Goal: Feedback & Contribution: Leave review/rating

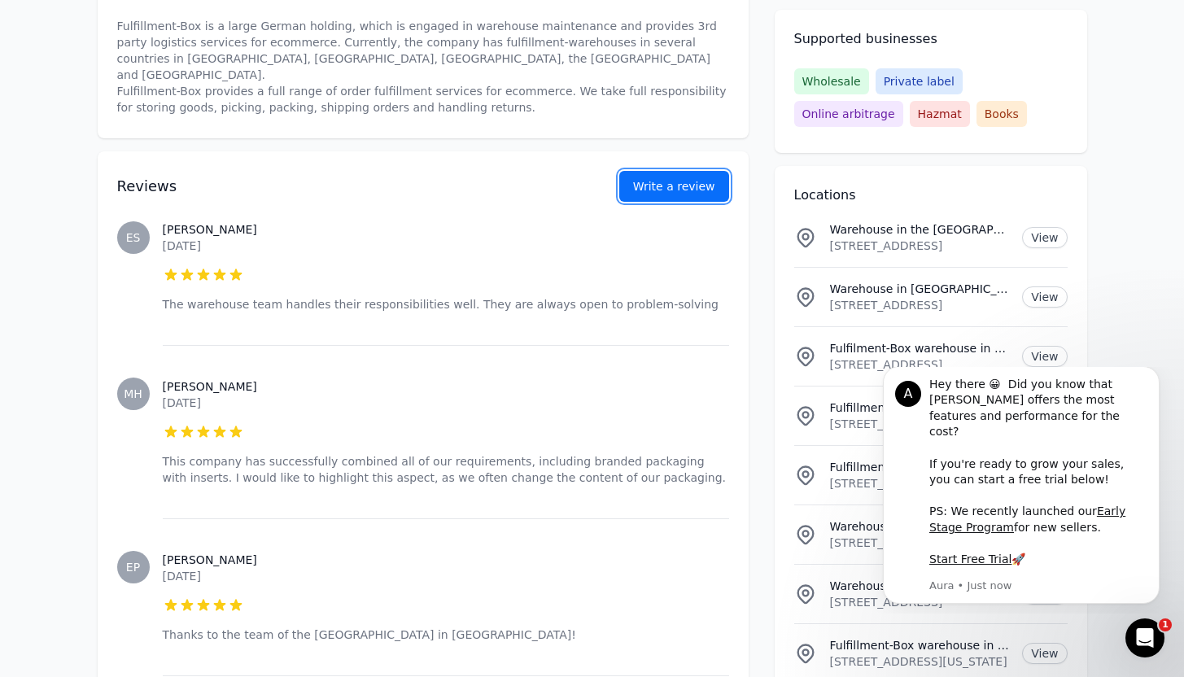
click at [663, 171] on link "Write a review" at bounding box center [674, 186] width 110 height 31
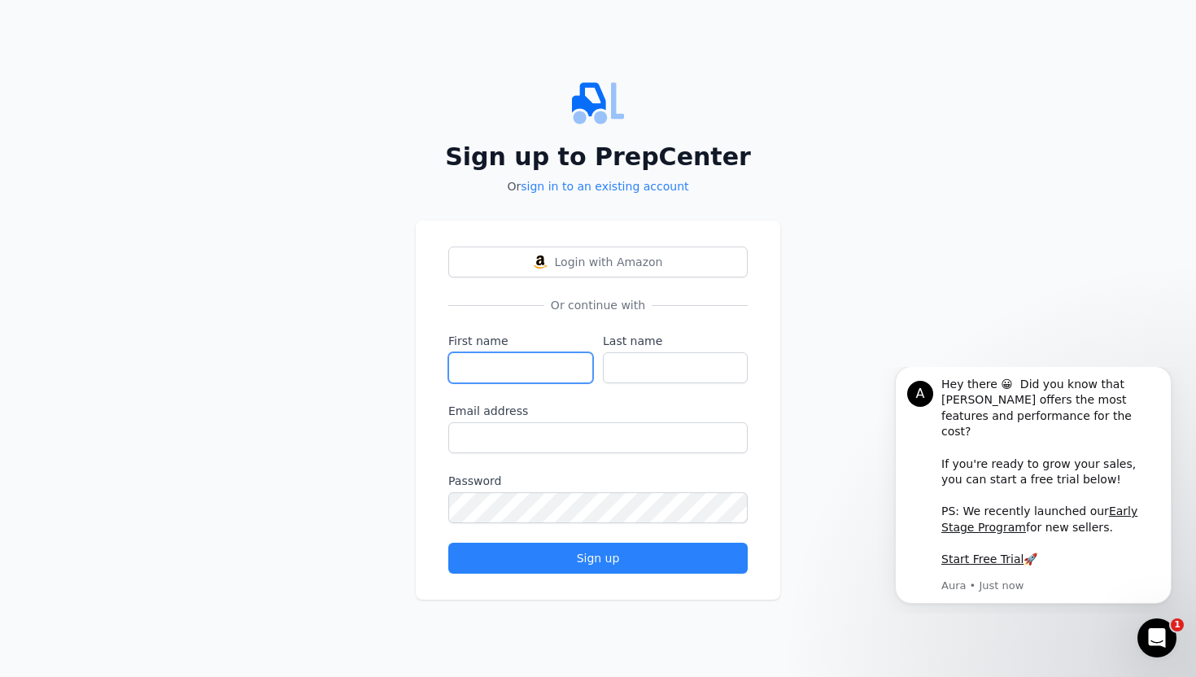
click at [538, 361] on input "First name" at bounding box center [520, 367] width 145 height 31
type input "[PERSON_NAME]"
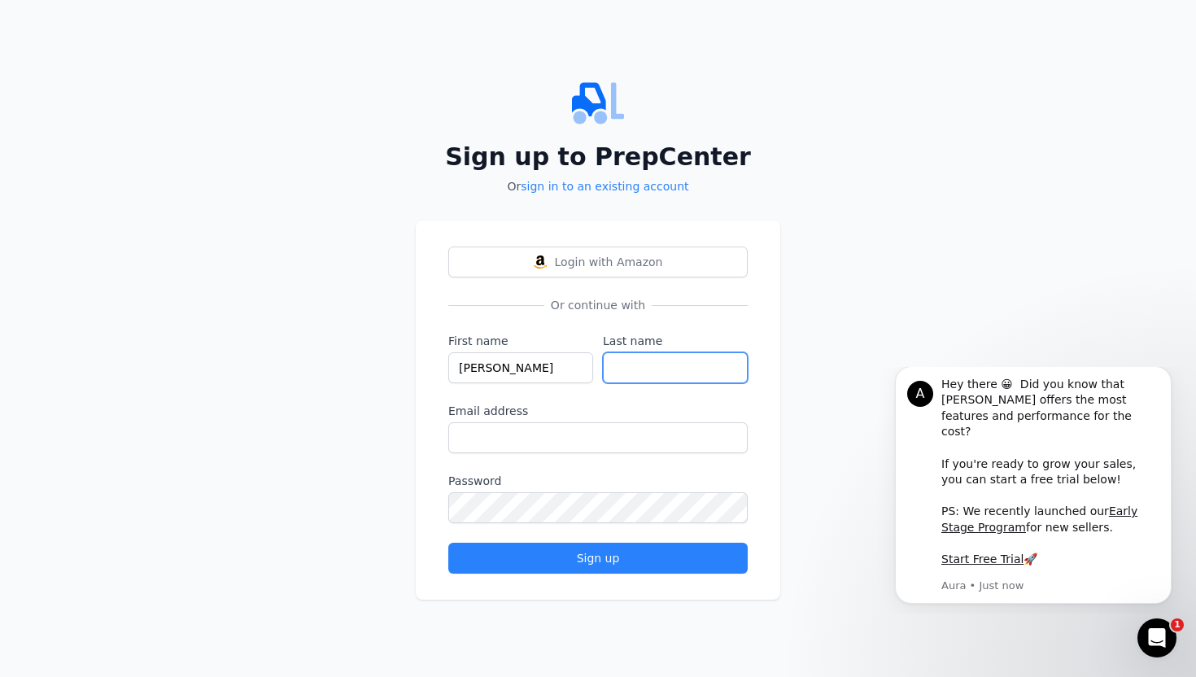
type input "Deshmukh"
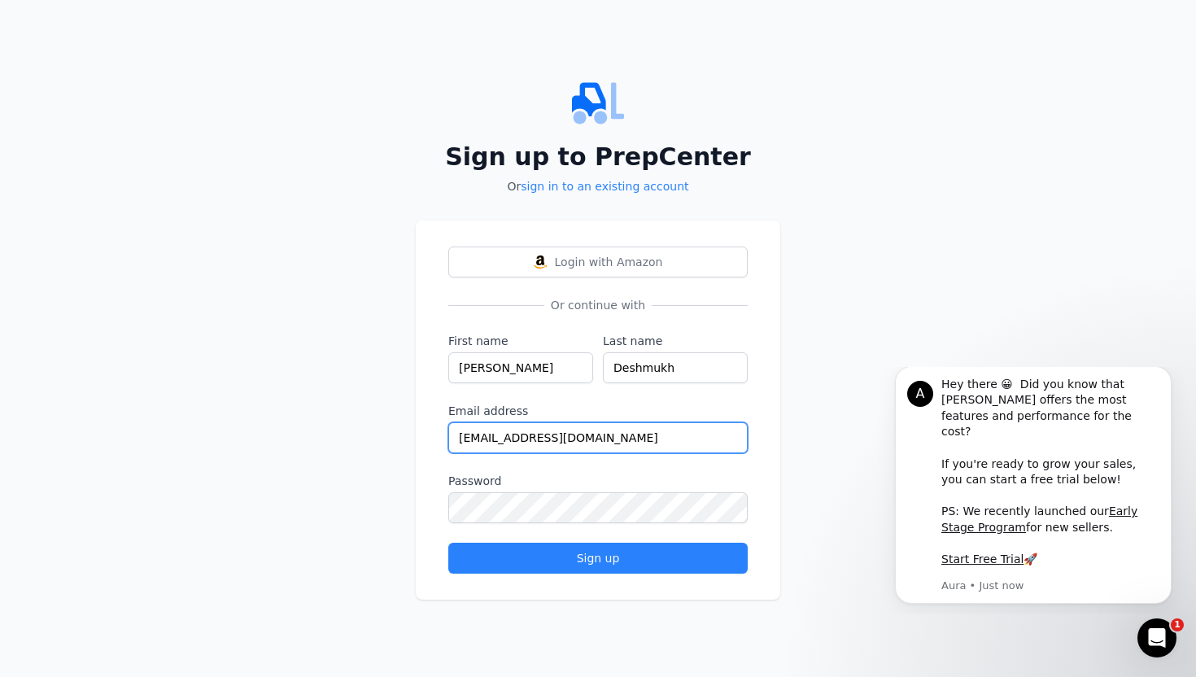
click at [596, 426] on input "[EMAIL_ADDRESS][DOMAIN_NAME]" at bounding box center [597, 437] width 299 height 31
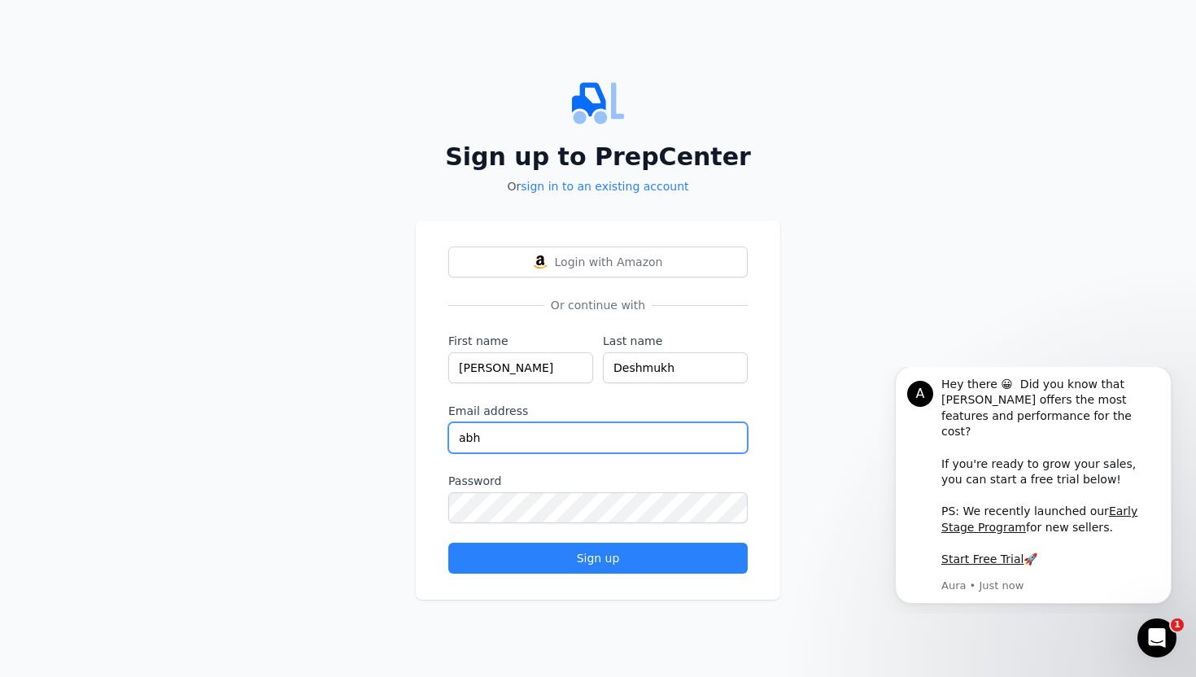
type input "[PERSON_NAME][EMAIL_ADDRESS][DOMAIN_NAME]"
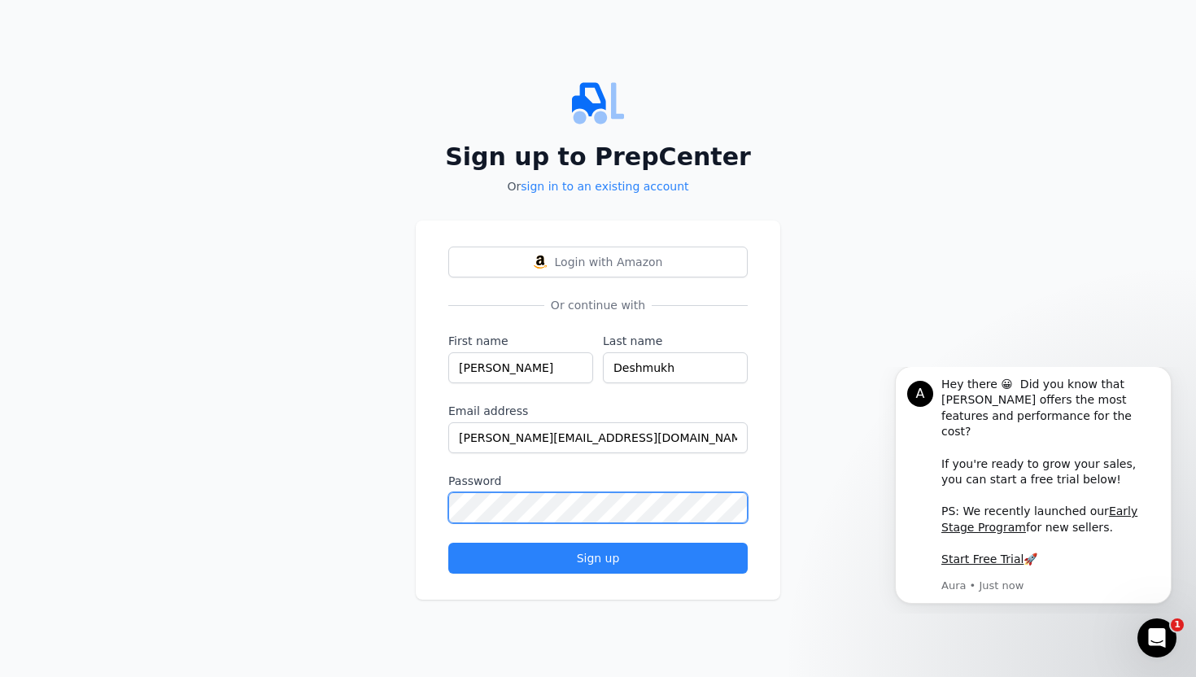
click at [448, 543] on button "Sign up" at bounding box center [597, 558] width 299 height 31
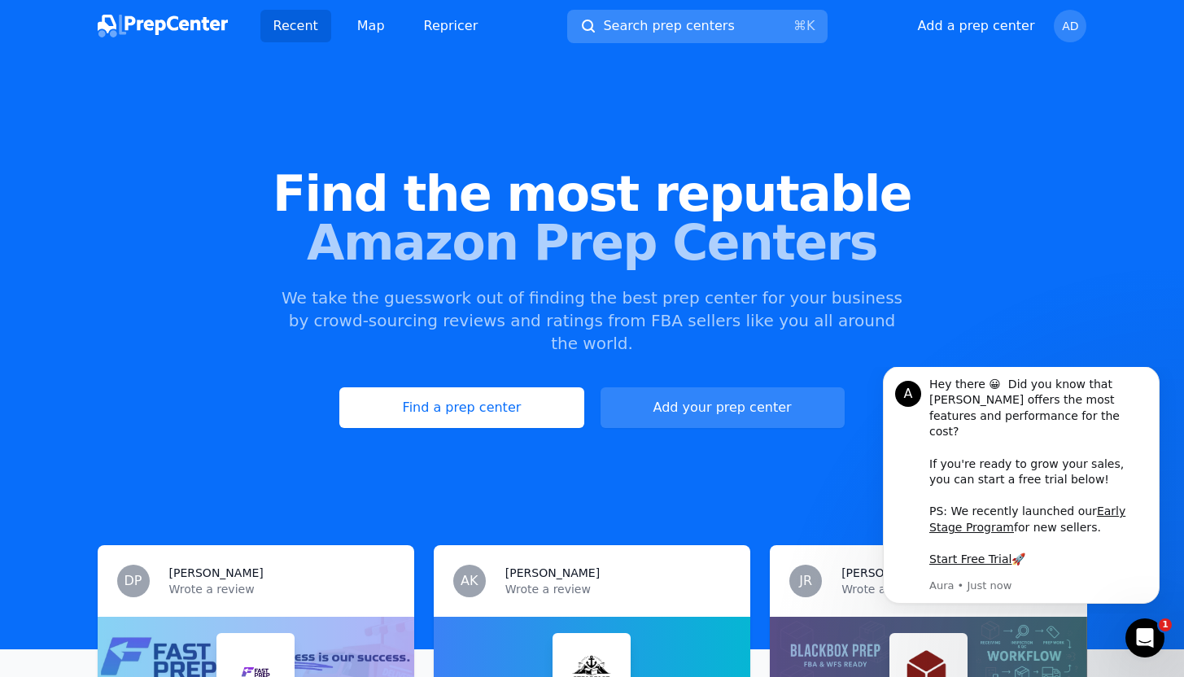
click at [726, 25] on button "Search prep centers ⌘ K" at bounding box center [697, 26] width 260 height 33
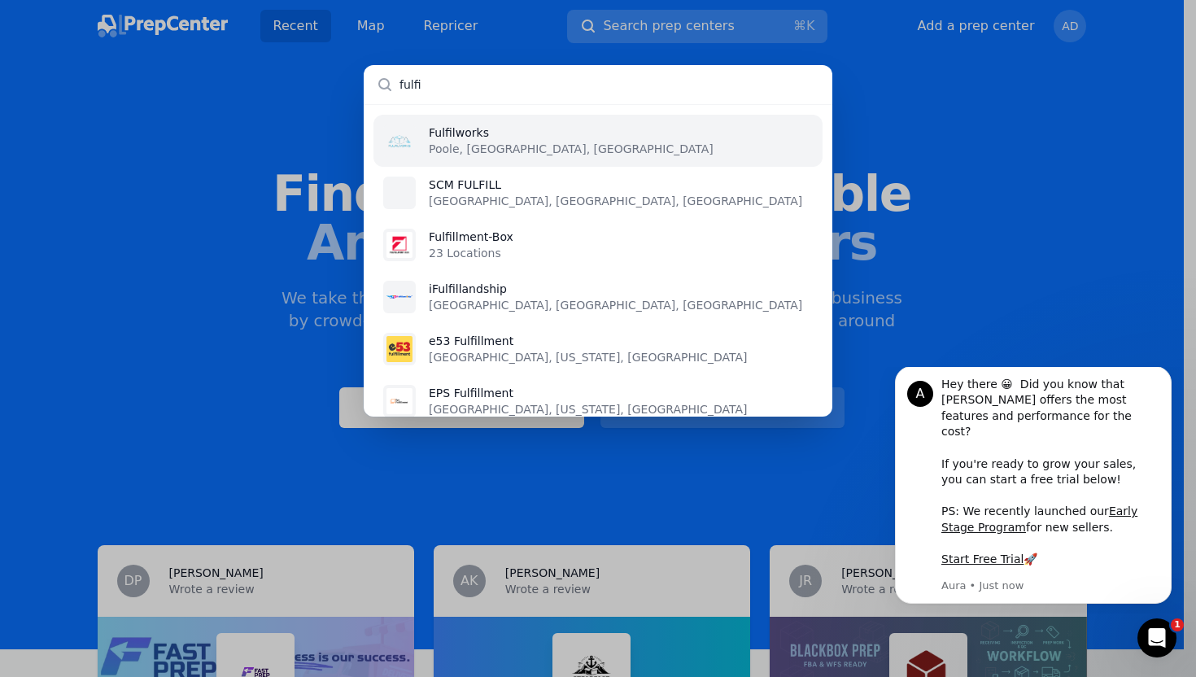
type input "fulfil"
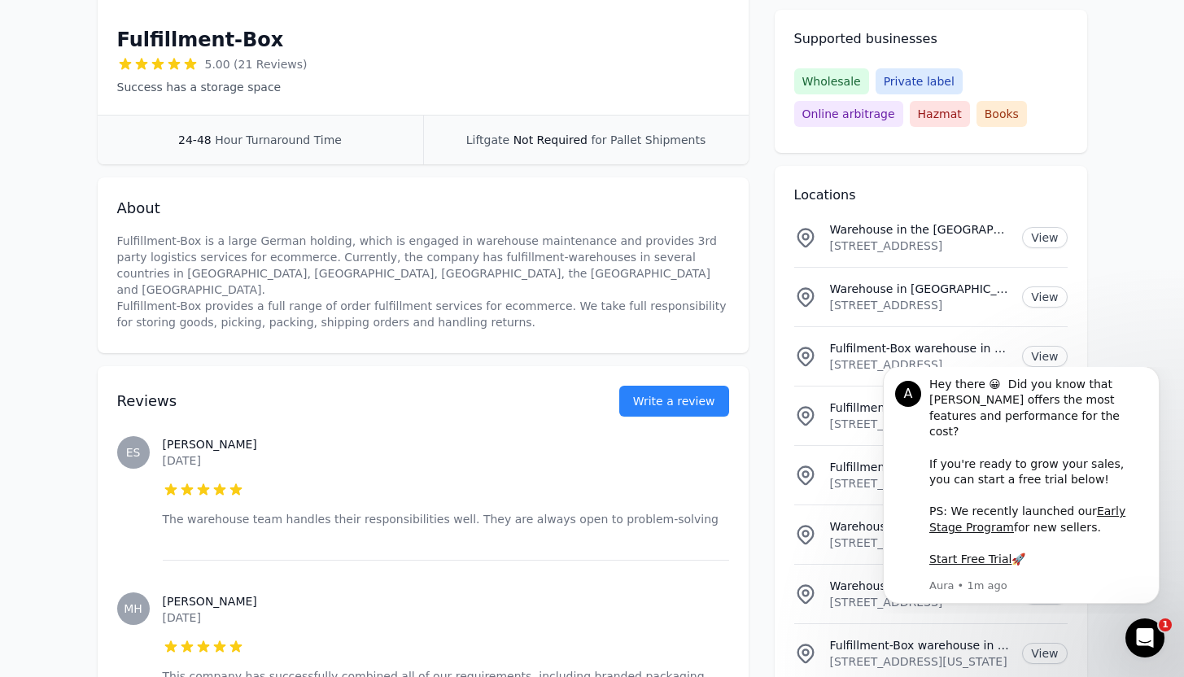
scroll to position [333, 0]
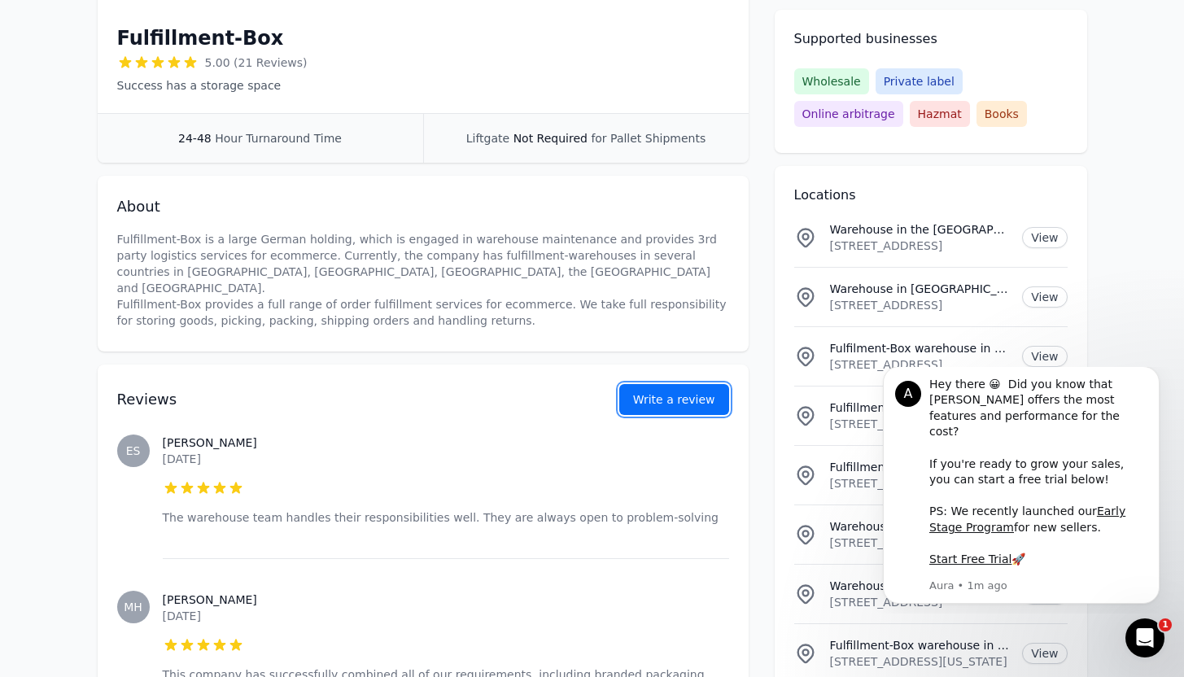
click at [661, 384] on button "Write a review" at bounding box center [674, 399] width 110 height 31
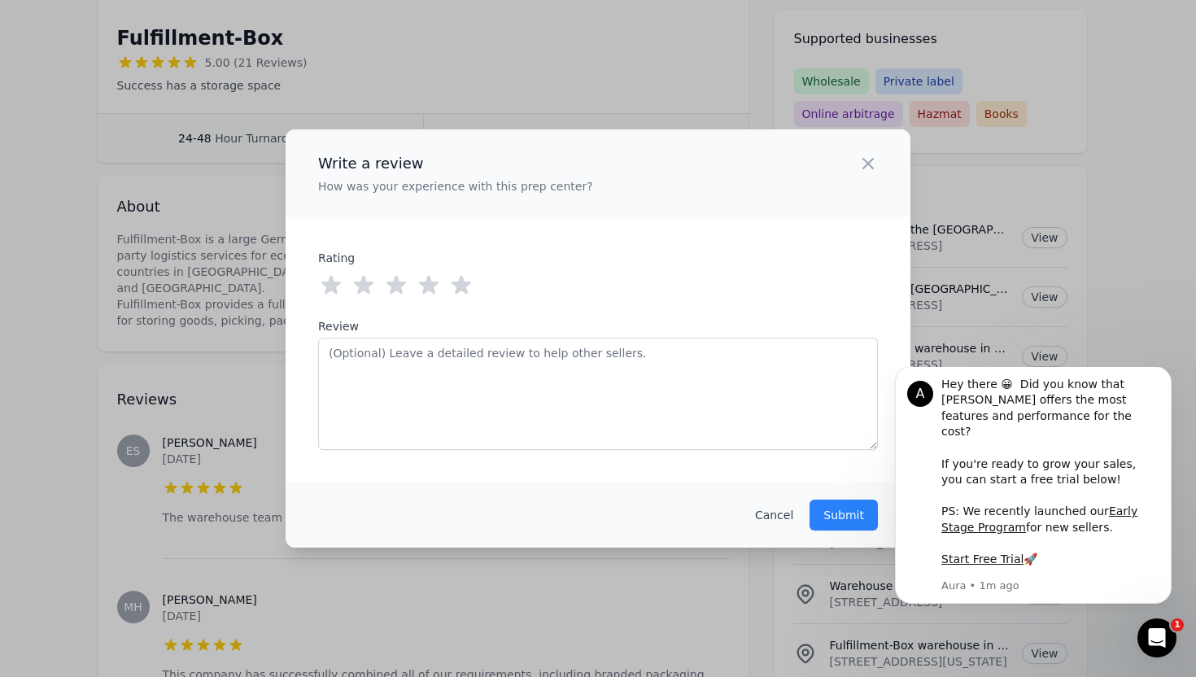
click at [454, 284] on icon at bounding box center [462, 285] width 20 height 19
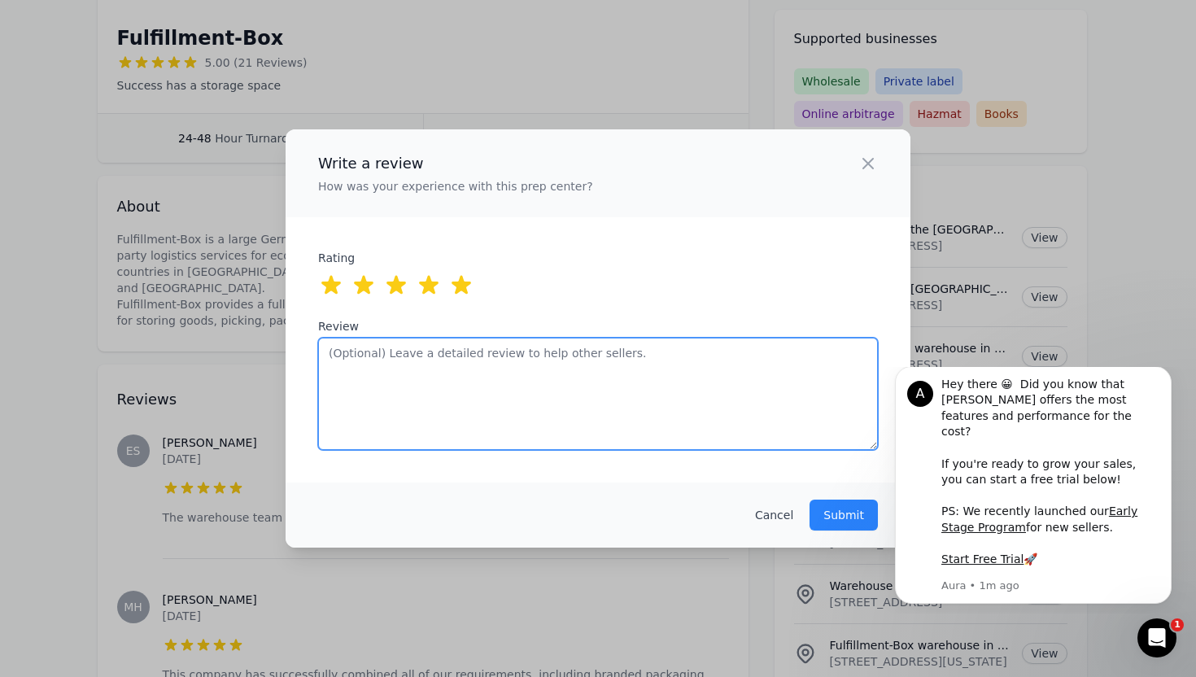
click at [452, 351] on textarea "Review" at bounding box center [598, 394] width 560 height 112
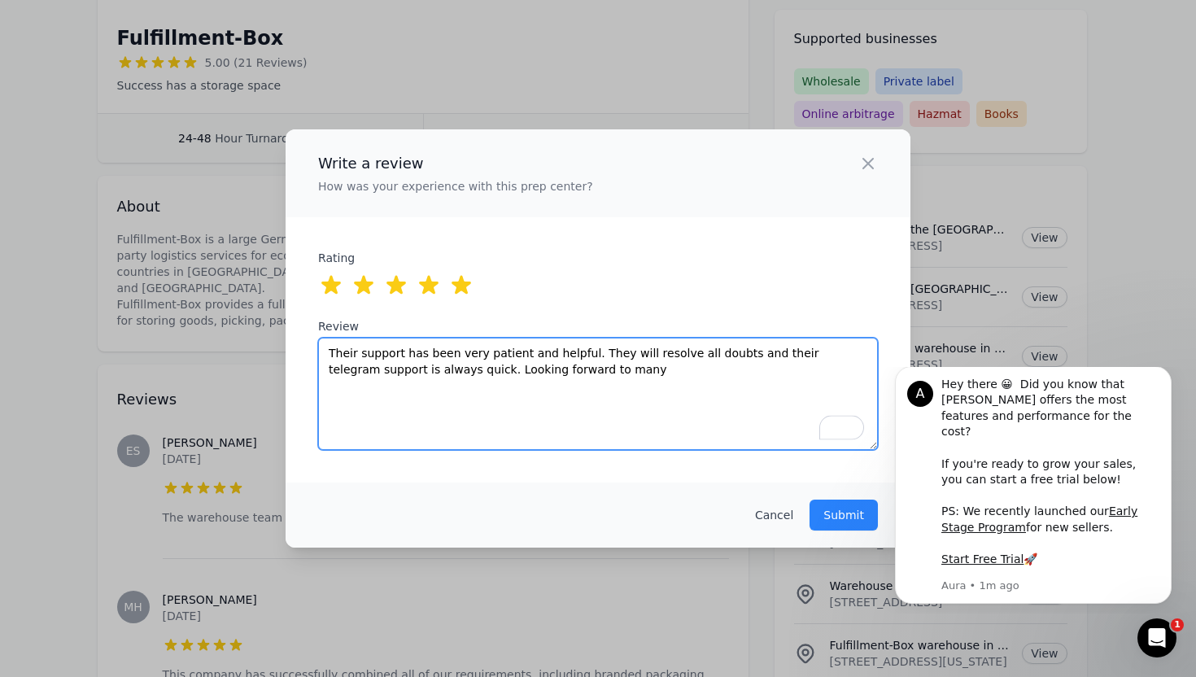
click at [453, 373] on textarea "Their support has been very patient and helpful. They will resolve all doubts a…" at bounding box center [598, 394] width 560 height 112
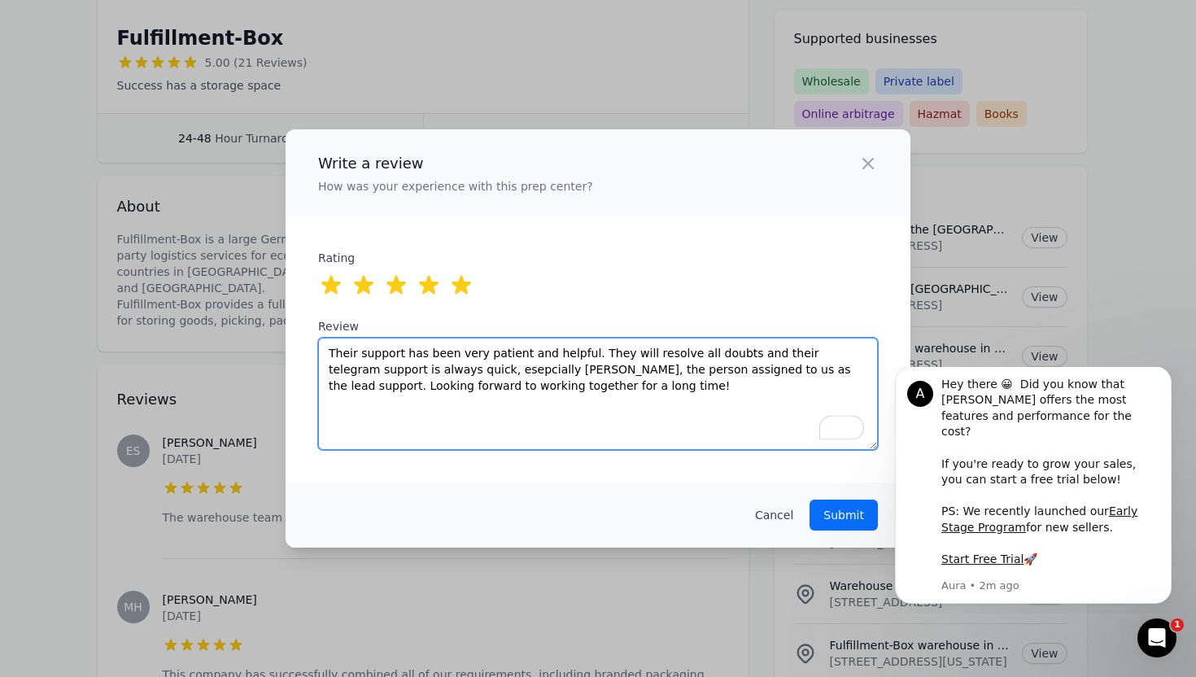
type textarea "Their support has been very patient and helpful. They will resolve all doubts a…"
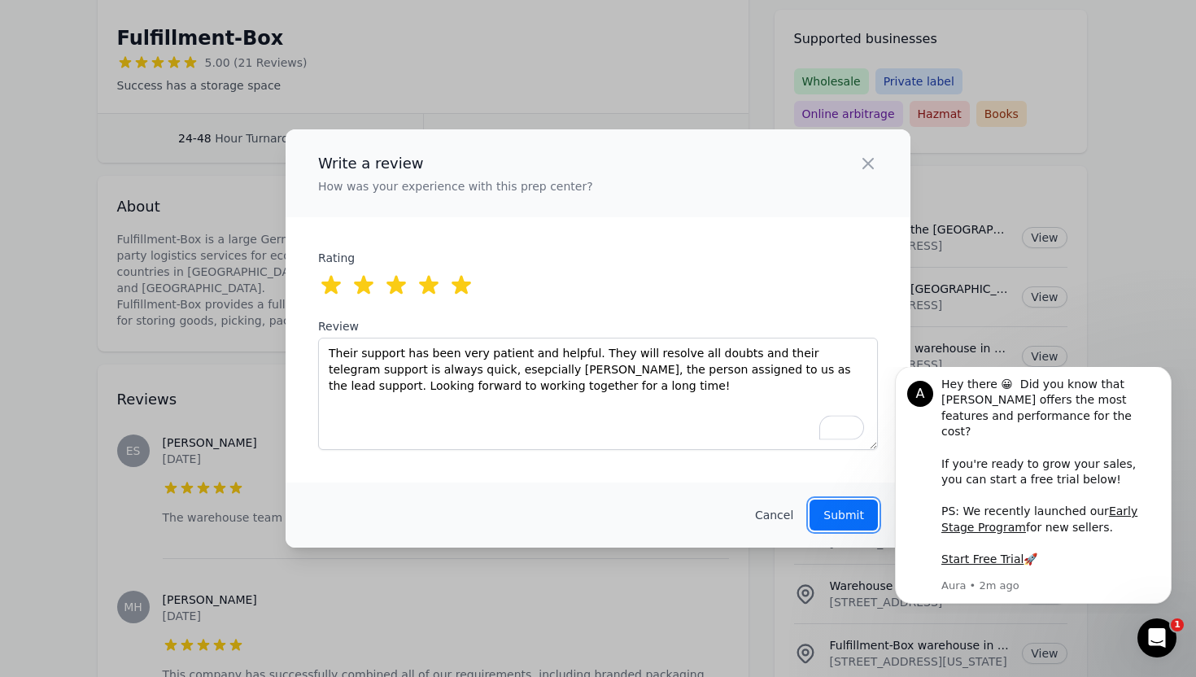
click at [843, 517] on p "Submit" at bounding box center [843, 515] width 41 height 16
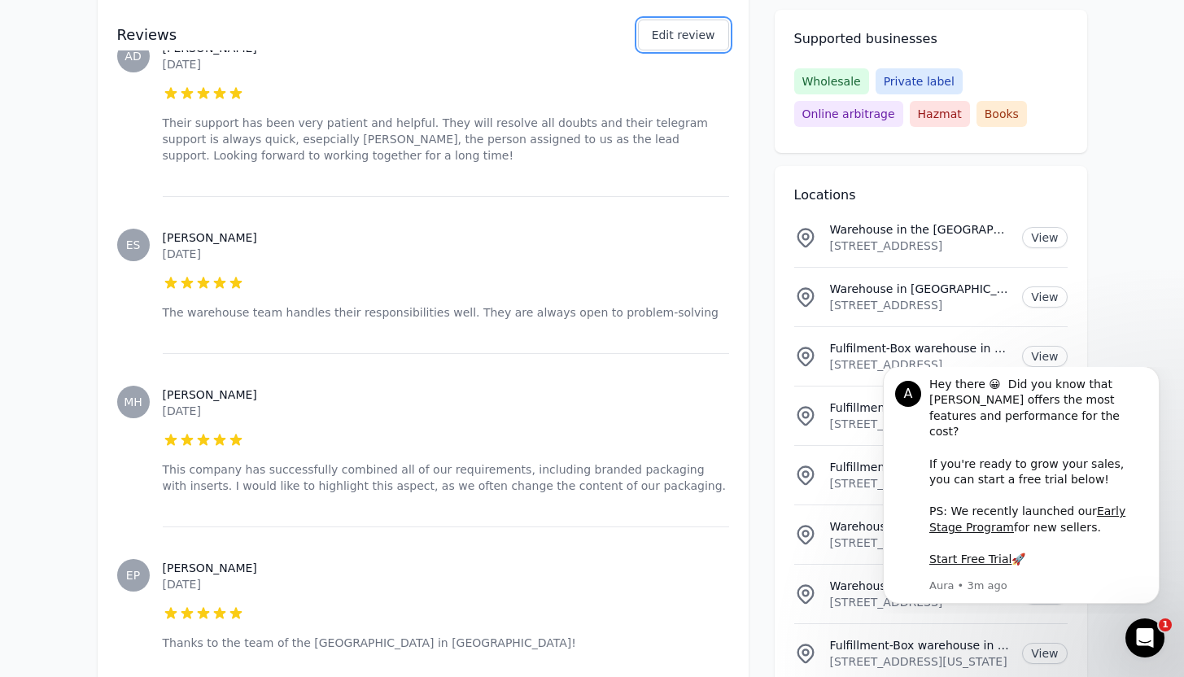
scroll to position [0, 0]
